Goal: Find specific page/section: Find specific page/section

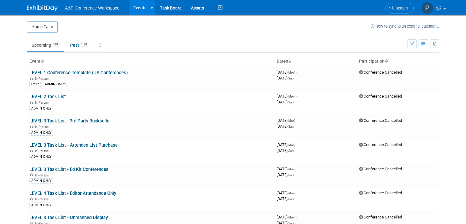
click at [155, 41] on ul "Upcoming 143 Past 1364 All Events 1507 Past and Upcoming Grouped Annually Event…" at bounding box center [217, 46] width 380 height 14
click at [70, 43] on link "Past 1364" at bounding box center [80, 45] width 28 height 12
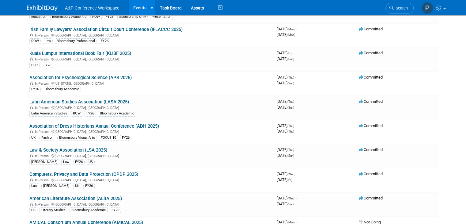
scroll to position [2878, 0]
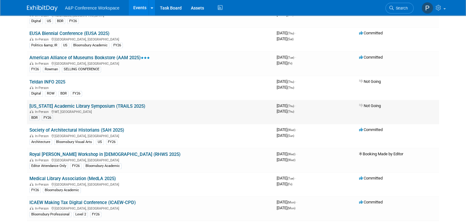
drag, startPoint x: 0, startPoint y: 86, endPoint x: 85, endPoint y: 91, distance: 85.0
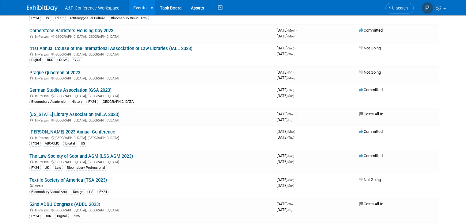
scroll to position [15753, 0]
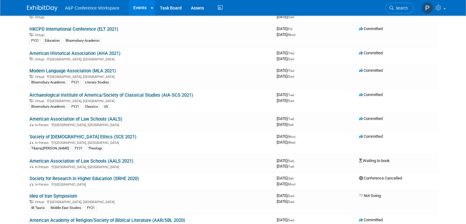
scroll to position [2484, 0]
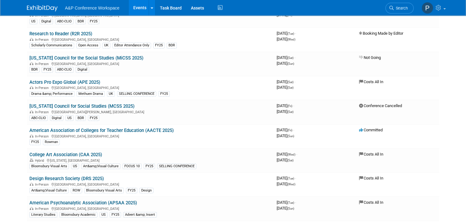
scroll to position [5100, 0]
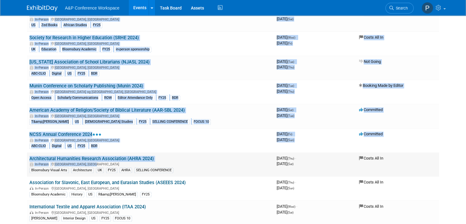
drag, startPoint x: 4, startPoint y: 98, endPoint x: 105, endPoint y: 105, distance: 101.1
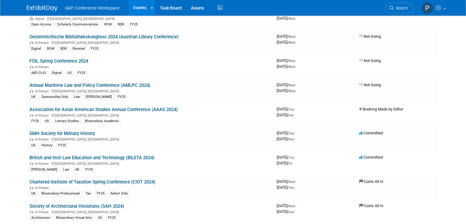
scroll to position [10247, 0]
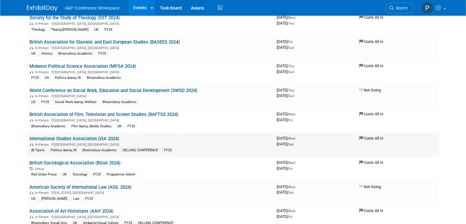
drag, startPoint x: 0, startPoint y: 74, endPoint x: 116, endPoint y: 27, distance: 124.9
